Goal: Understand process/instructions

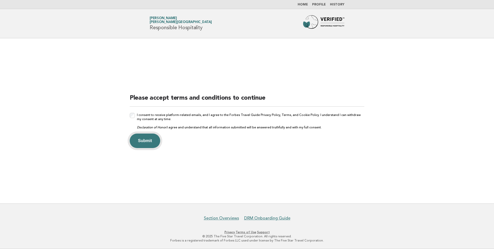
click at [154, 141] on button "Submit" at bounding box center [145, 140] width 31 height 14
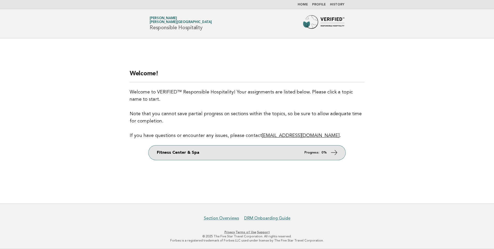
click at [219, 150] on link "Fitness Center & Spa Progress: 0%" at bounding box center [247, 152] width 197 height 14
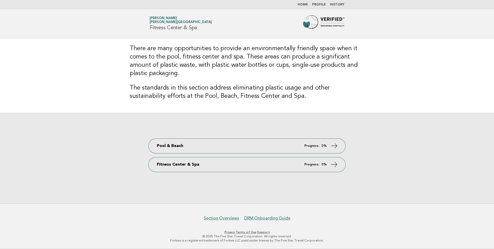
click at [220, 124] on div "Pool & Beach Progress: 0% Fitness Center & Spa Progress: 0%" at bounding box center [247, 158] width 494 height 90
